Goal: Task Accomplishment & Management: Use online tool/utility

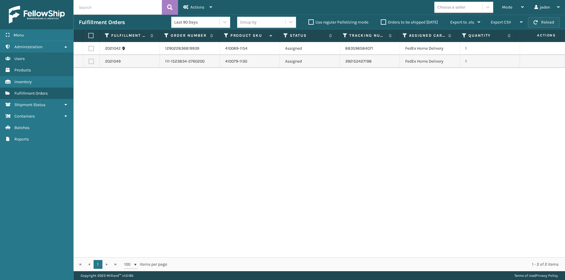
click at [541, 18] on button "Reload" at bounding box center [544, 22] width 32 height 11
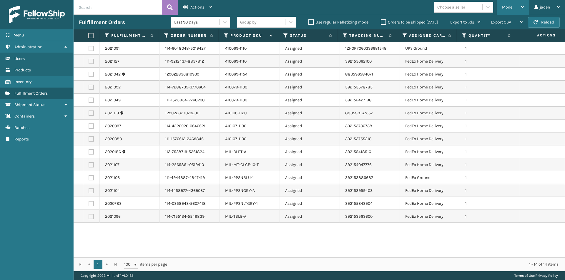
click at [506, 5] on span "Mode" at bounding box center [507, 7] width 10 height 5
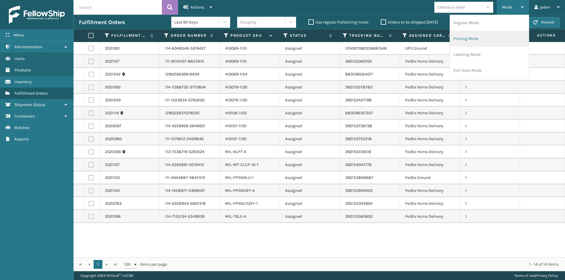
click at [478, 39] on li "Picking Mode" at bounding box center [489, 39] width 79 height 16
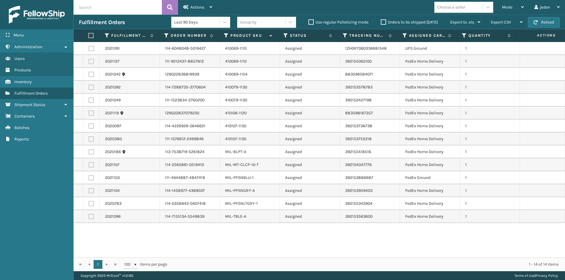
drag, startPoint x: 322, startPoint y: 243, endPoint x: 221, endPoint y: 238, distance: 101.6
click at [221, 238] on div "2021091 114-6048048-5019427 410069-1110 Assigned 1ZH0R7060336681548 UPS Ground …" at bounding box center [319, 150] width 491 height 216
click at [91, 178] on label at bounding box center [91, 177] width 5 height 5
click at [89, 178] on input "checkbox" at bounding box center [89, 177] width 0 height 4
checkbox input "true"
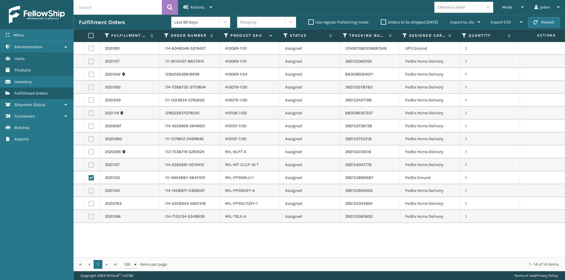
click at [92, 191] on label at bounding box center [91, 190] width 5 height 5
click at [89, 191] on input "checkbox" at bounding box center [89, 190] width 0 height 4
checkbox input "true"
click at [90, 204] on label at bounding box center [91, 203] width 5 height 5
click at [89, 204] on input "checkbox" at bounding box center [89, 203] width 0 height 4
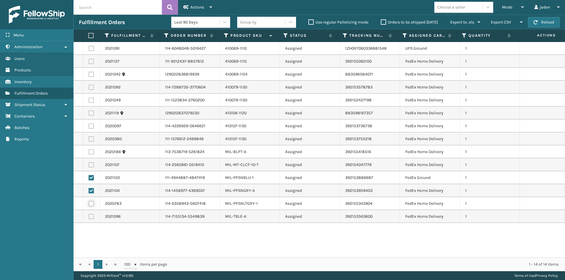
checkbox input "true"
click at [200, 6] on span "Actions" at bounding box center [197, 7] width 14 height 5
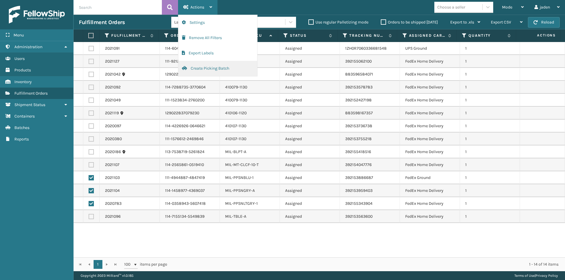
click at [211, 69] on button "Create Picking Batch" at bounding box center [217, 68] width 79 height 15
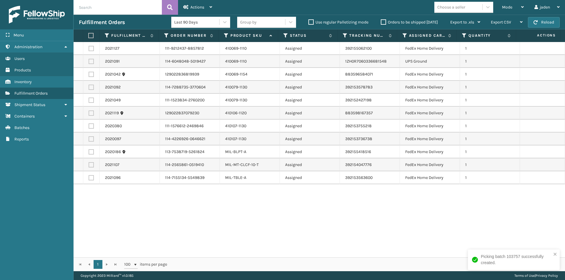
drag, startPoint x: 354, startPoint y: 221, endPoint x: 269, endPoint y: 217, distance: 85.1
click at [269, 217] on div "2021127 111-9212437-8857812 410069-1110 Assigned 392155062100 FedEx Home Delive…" at bounding box center [319, 150] width 491 height 216
click at [527, 2] on div "Mode Regular Mode Picking Mode Labeling Mode Exit Scan Mode" at bounding box center [512, 7] width 32 height 15
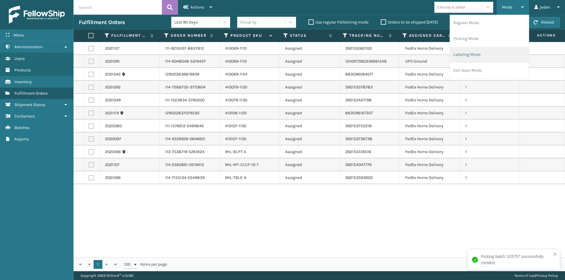
click at [483, 49] on li "Labeling Mode" at bounding box center [489, 55] width 79 height 16
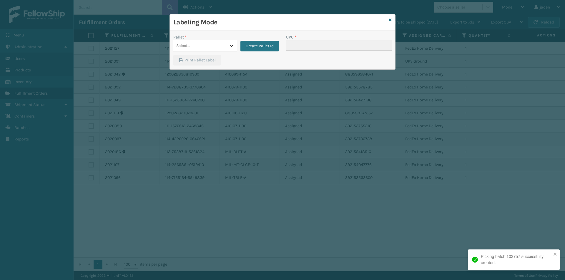
click at [231, 46] on icon at bounding box center [232, 46] width 4 height 2
click at [194, 57] on div "FDXG-HBIDKYPKSK" at bounding box center [205, 60] width 64 height 11
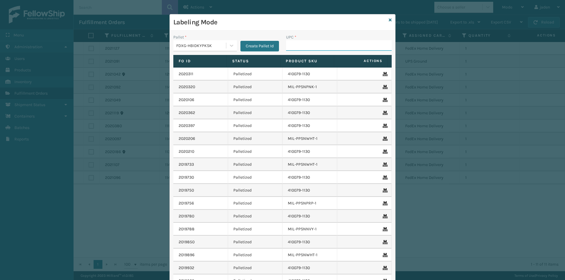
click at [291, 45] on input "UPC *" at bounding box center [339, 45] width 106 height 11
type input "8409851"
click at [388, 18] on icon at bounding box center [389, 20] width 3 height 4
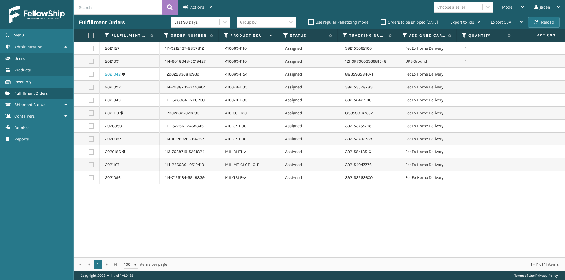
drag, startPoint x: 392, startPoint y: 217, endPoint x: 113, endPoint y: 73, distance: 313.5
click at [198, 213] on div "2021127 111-9212437-8857812 410069-1110 Assigned 392155062100 FedEx Home Delive…" at bounding box center [319, 150] width 491 height 216
click at [91, 62] on label at bounding box center [91, 61] width 5 height 5
click at [89, 62] on input "checkbox" at bounding box center [89, 61] width 0 height 4
checkbox input "true"
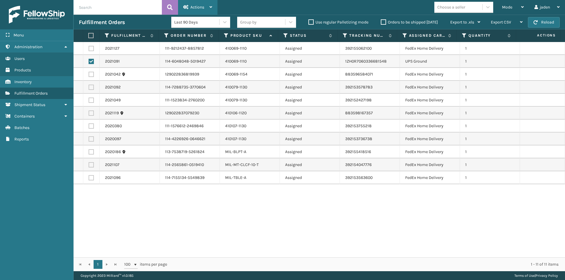
click at [207, 3] on div "Actions" at bounding box center [197, 7] width 29 height 15
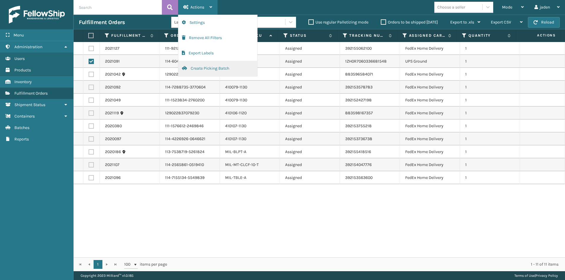
click at [192, 64] on button "Create Picking Batch" at bounding box center [217, 68] width 79 height 15
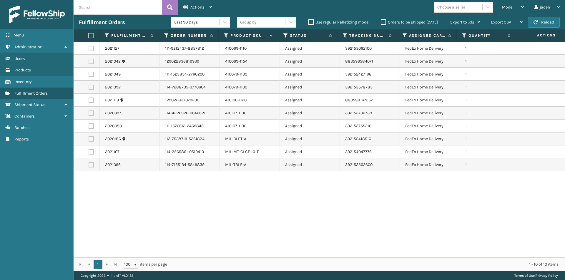
drag, startPoint x: 380, startPoint y: 233, endPoint x: 188, endPoint y: 233, distance: 192.0
click at [188, 233] on div "2021127 111-9212437-8857812 410069-1110 Assigned 392155062100 FedEx Home Delive…" at bounding box center [319, 150] width 491 height 216
click at [511, 7] on span "Mode" at bounding box center [507, 7] width 10 height 5
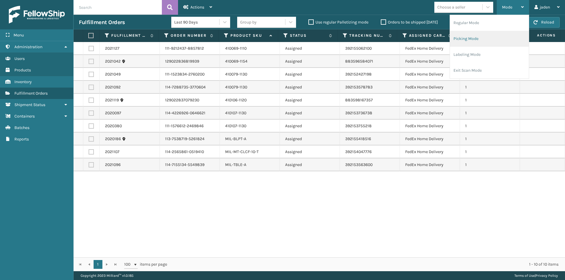
click at [479, 42] on li "Picking Mode" at bounding box center [489, 39] width 79 height 16
